Goal: Task Accomplishment & Management: Manage account settings

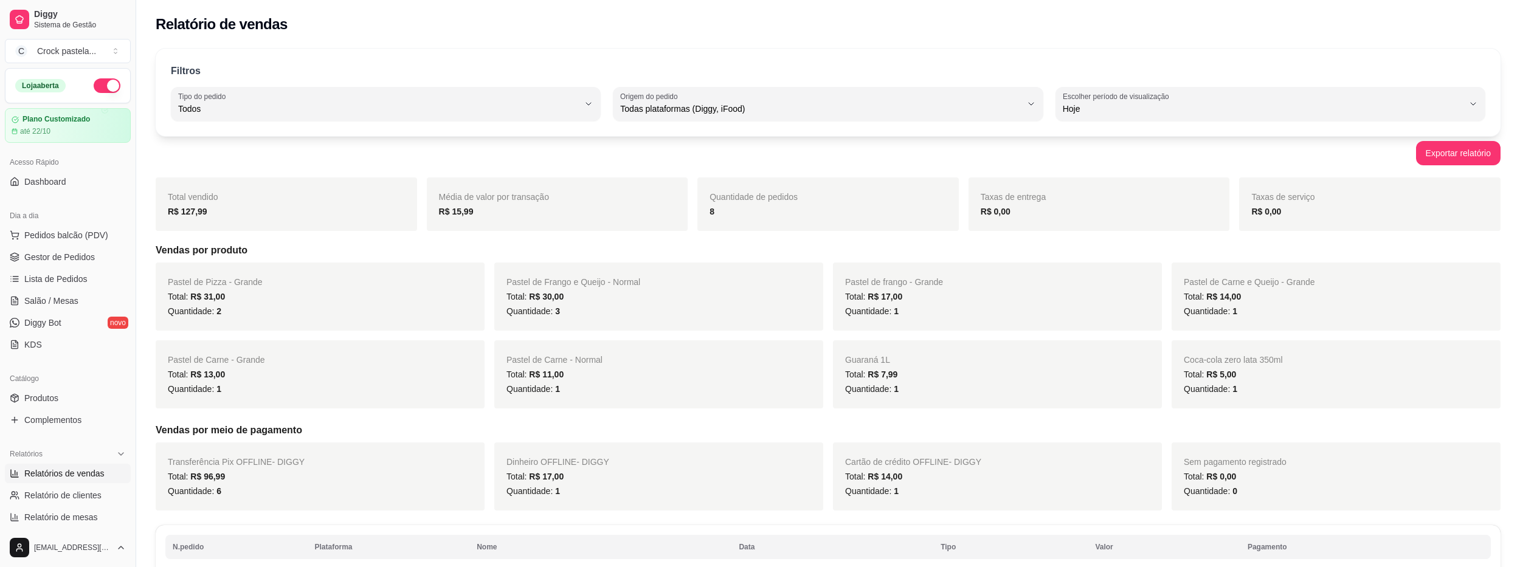
select select "ALL"
select select "0"
click at [92, 261] on span "Gestor de Pedidos" at bounding box center [59, 257] width 71 height 12
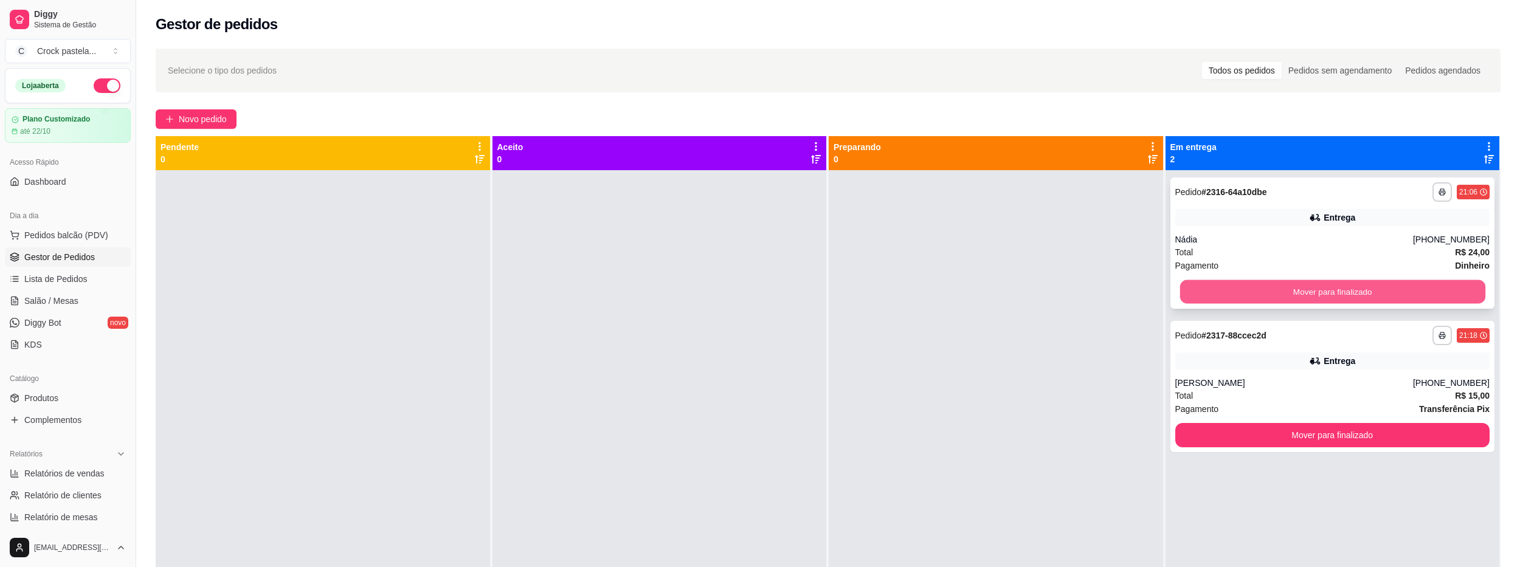
click at [1324, 293] on button "Mover para finalizado" at bounding box center [1332, 292] width 305 height 24
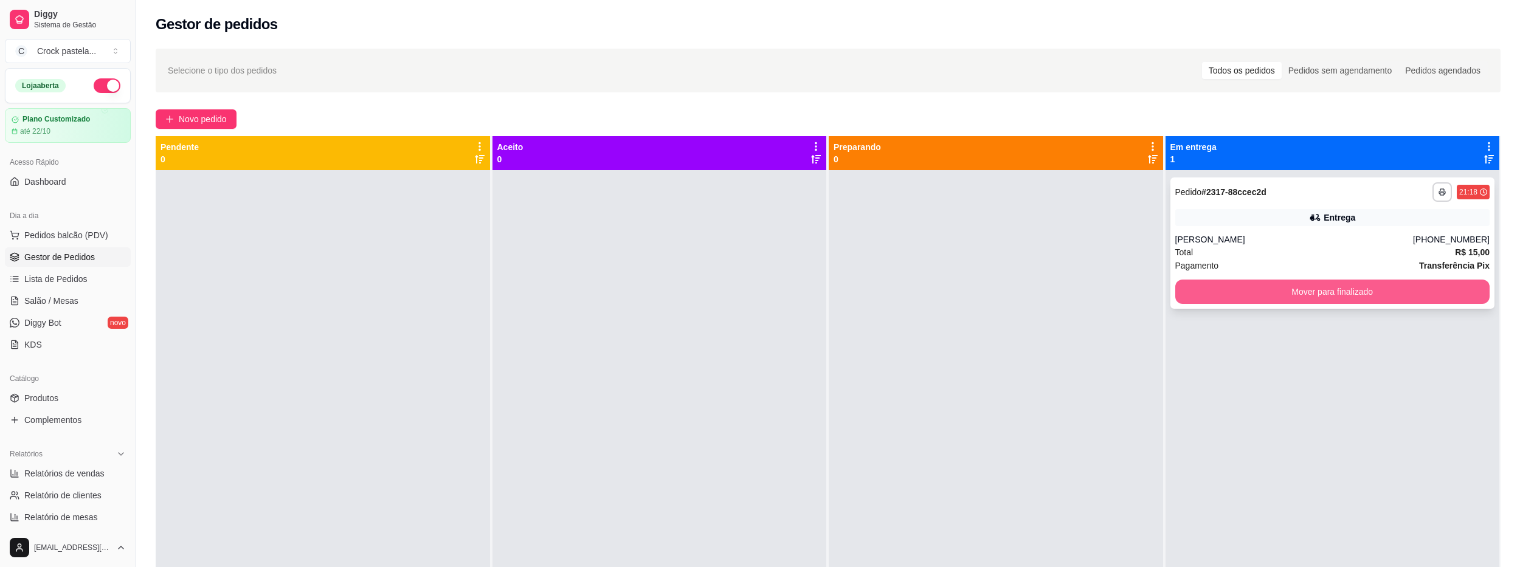
click at [1324, 292] on button "Mover para finalizado" at bounding box center [1332, 292] width 315 height 24
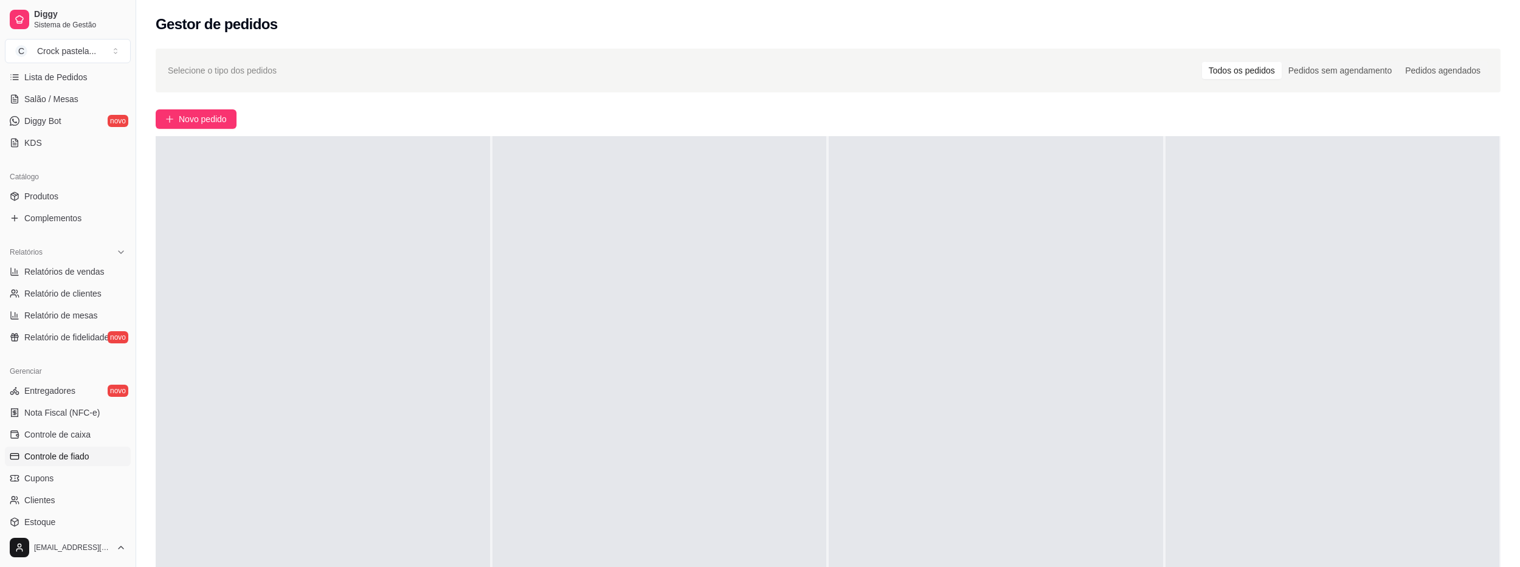
scroll to position [304, 0]
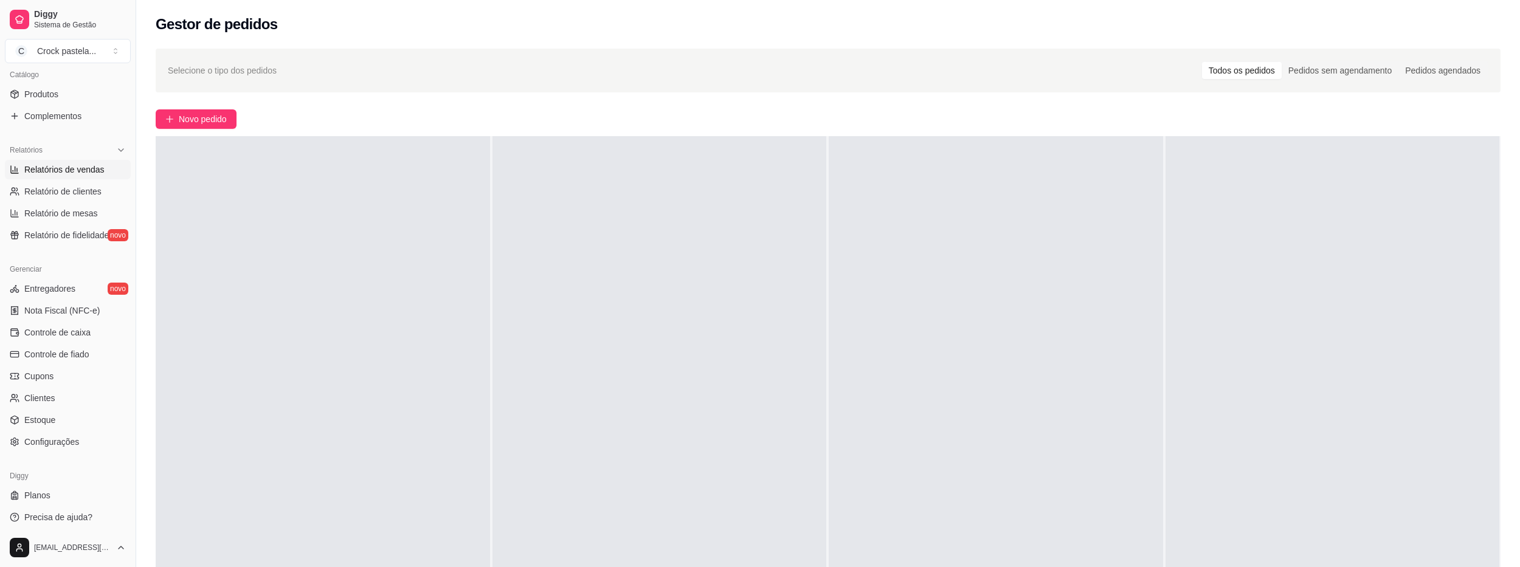
click at [74, 174] on span "Relatórios de vendas" at bounding box center [64, 170] width 80 height 12
select select "ALL"
select select "0"
